Goal: Information Seeking & Learning: Learn about a topic

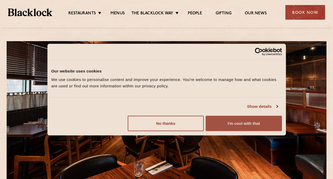
click at [220, 128] on button "I'm cool with that" at bounding box center [244, 122] width 76 height 15
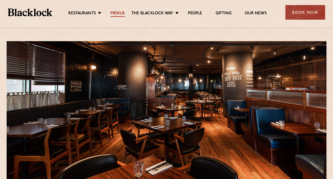
click at [121, 13] on link "Menus" at bounding box center [118, 14] width 14 height 6
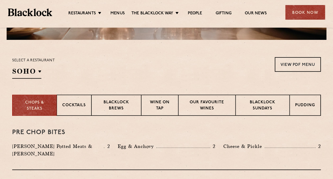
scroll to position [151, 0]
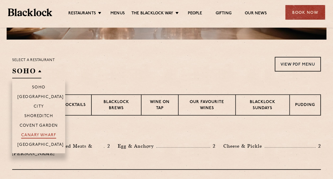
click at [43, 133] on p "Canary Wharf" at bounding box center [38, 135] width 35 height 5
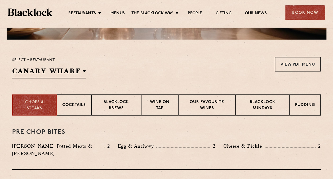
click at [123, 73] on div "Select a restaurant Canary Wharf Soho Birmingham City Shoreditch Covent Garden …" at bounding box center [166, 67] width 309 height 21
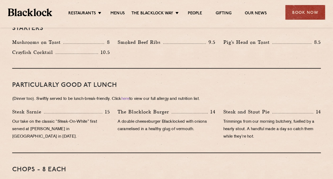
scroll to position [311, 0]
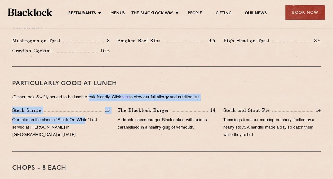
drag, startPoint x: 90, startPoint y: 89, endPoint x: 86, endPoint y: 112, distance: 22.8
click at [86, 112] on div "PARTICULARLY GOOD AT LUNCH (Dinner too). Swiftly served to be lunch-break-frien…" at bounding box center [166, 109] width 309 height 84
click at [86, 116] on p "Our take on the classic “Steak-On-White” first served at Louis’ Lunch in New Ha…" at bounding box center [61, 127] width 98 height 22
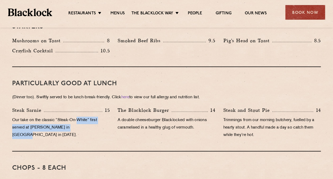
drag, startPoint x: 79, startPoint y: 111, endPoint x: 80, endPoint y: 118, distance: 7.5
click at [80, 118] on p "Our take on the classic “Steak-On-White” first served at Louis’ Lunch in New Ha…" at bounding box center [61, 127] width 98 height 22
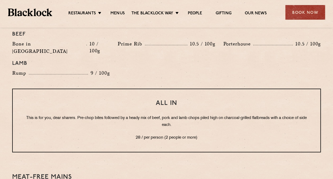
scroll to position [632, 0]
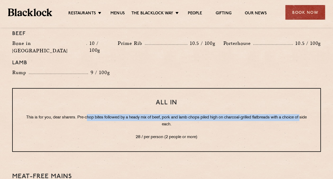
drag, startPoint x: 90, startPoint y: 101, endPoint x: 105, endPoint y: 106, distance: 16.4
click at [105, 114] on p "This is for you, dear sharers. Pre-chop bites followed by a heady mix of beef, …" at bounding box center [166, 121] width 287 height 14
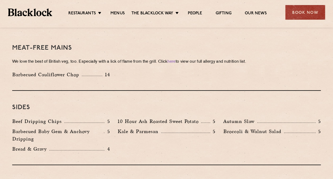
scroll to position [761, 0]
